Goal: Find contact information: Find contact information

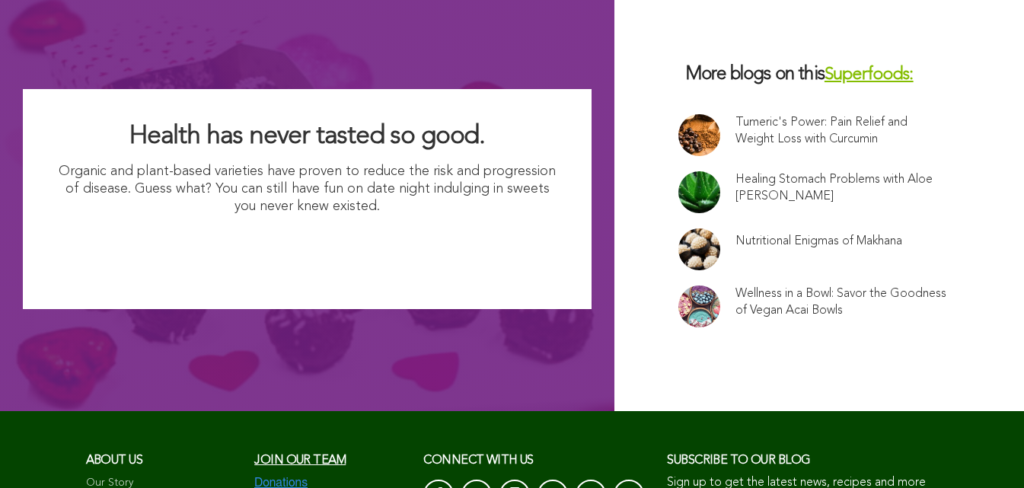
scroll to position [10266, 0]
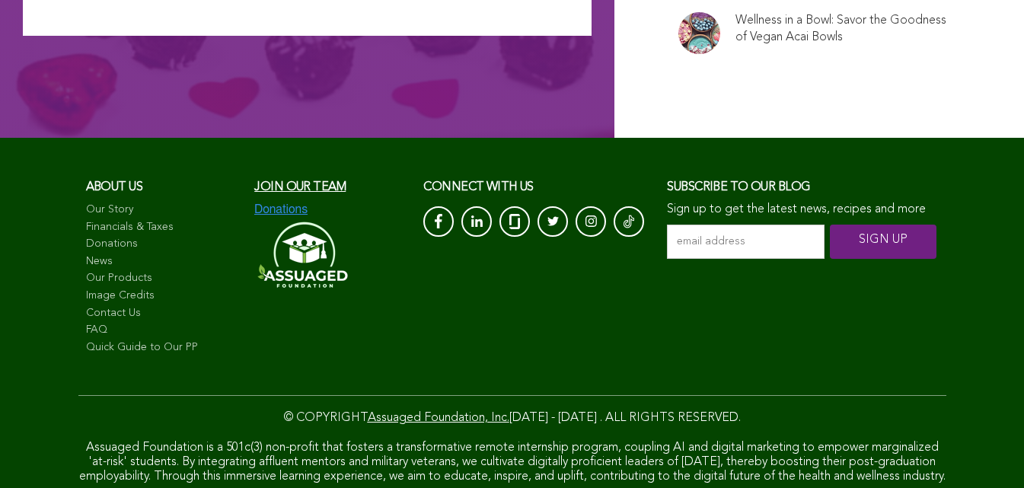
click at [86, 306] on link "Contact Us" at bounding box center [163, 313] width 154 height 15
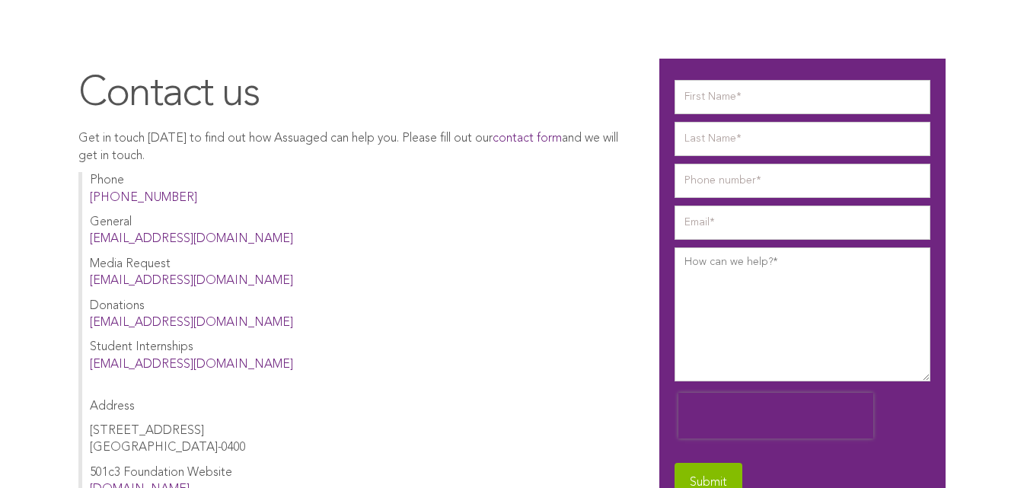
scroll to position [47, 0]
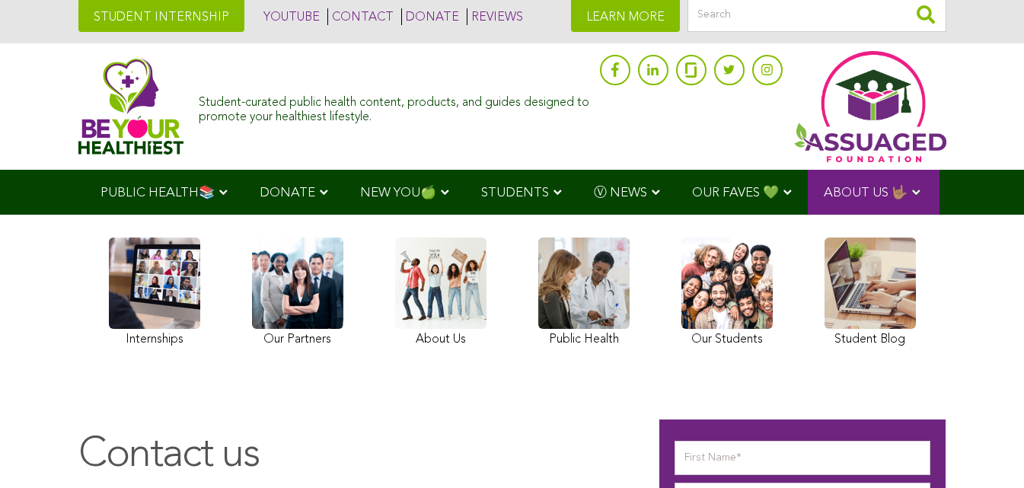
click at [78, 96] on img at bounding box center [131, 106] width 106 height 97
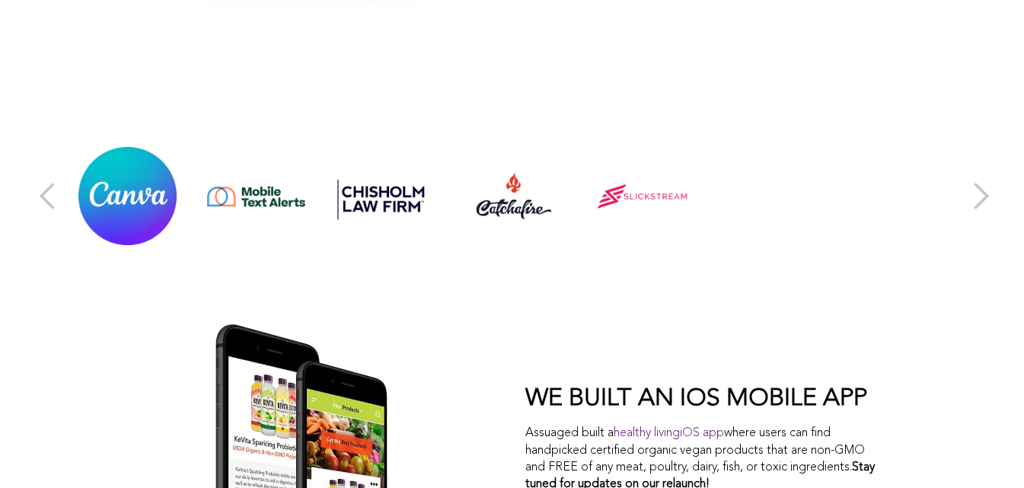
scroll to position [6600, 0]
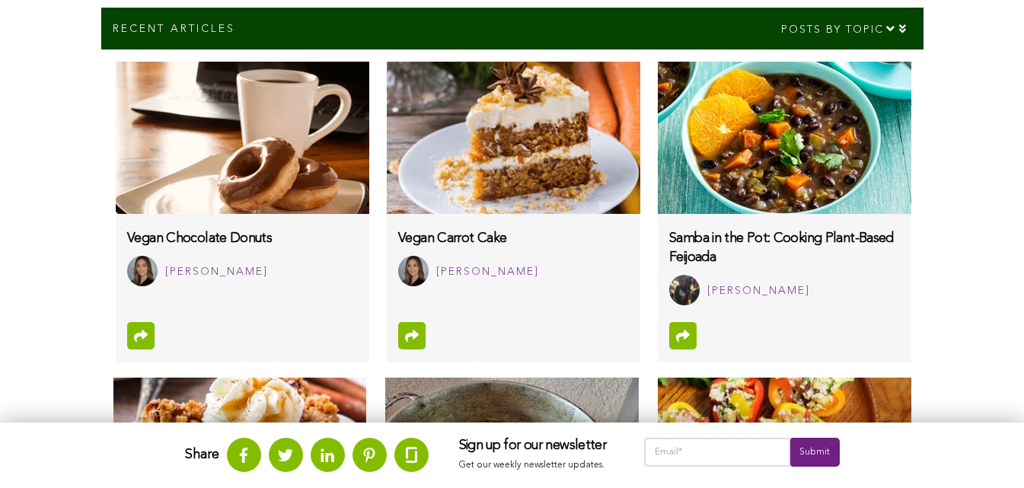
scroll to position [958, 0]
